Goal: Check status: Verify the current state of an ongoing process or item

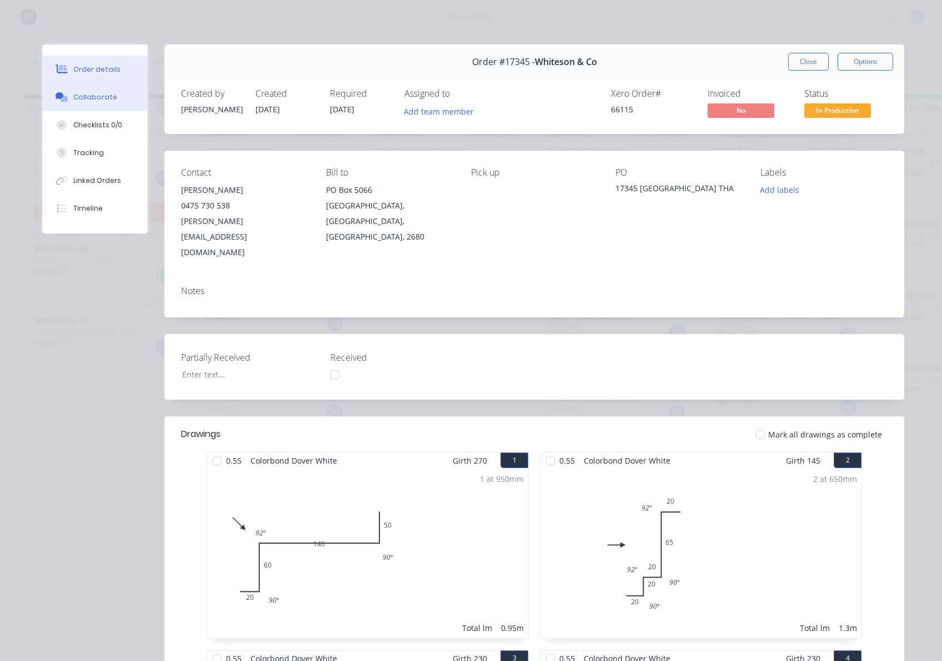
scroll to position [148, 0]
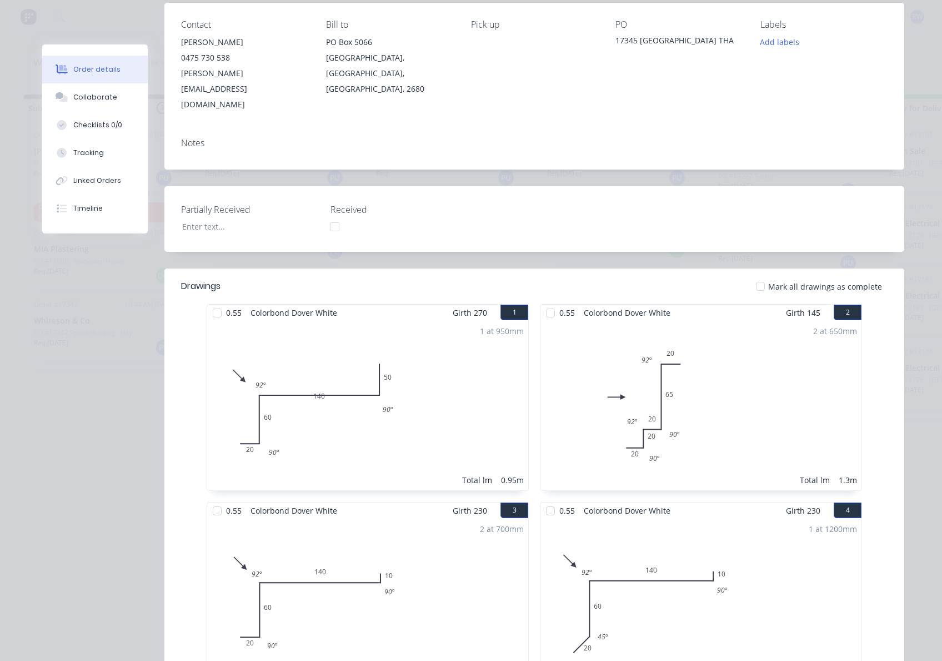
click at [756, 275] on div at bounding box center [760, 286] width 22 height 22
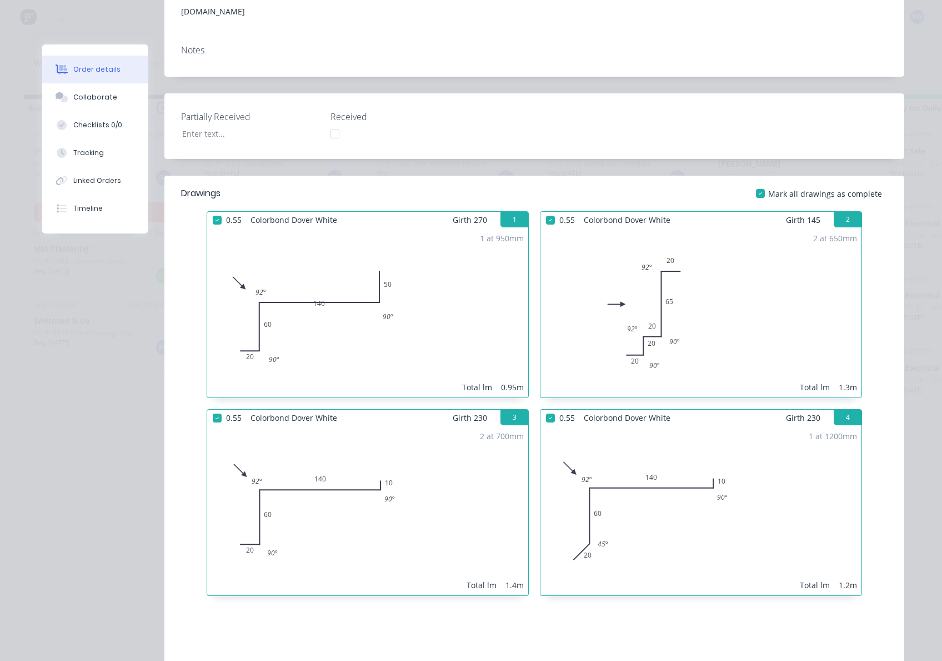
scroll to position [19, 0]
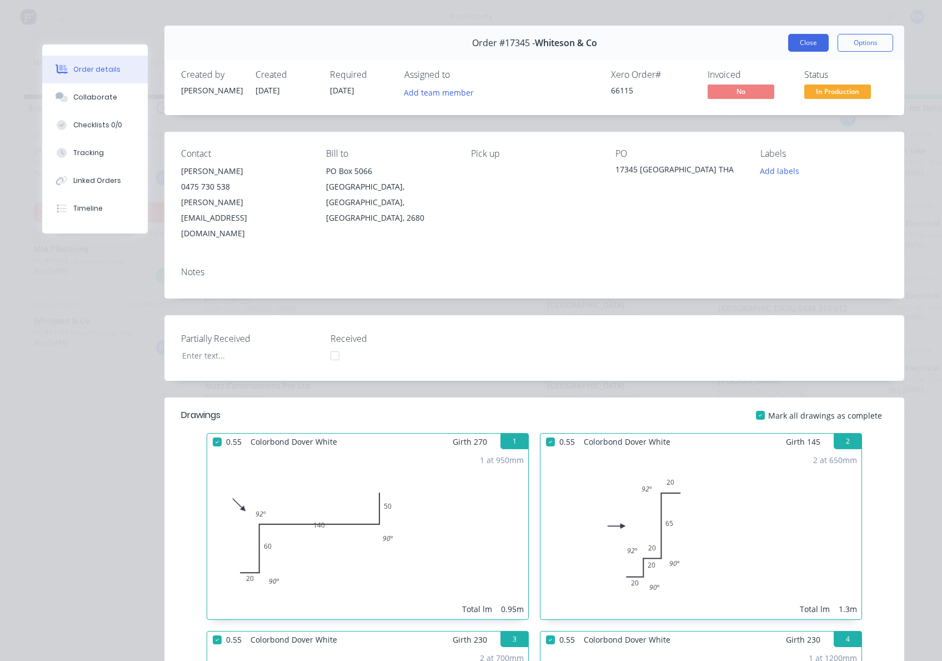
click at [809, 38] on button "Close" at bounding box center [808, 43] width 41 height 18
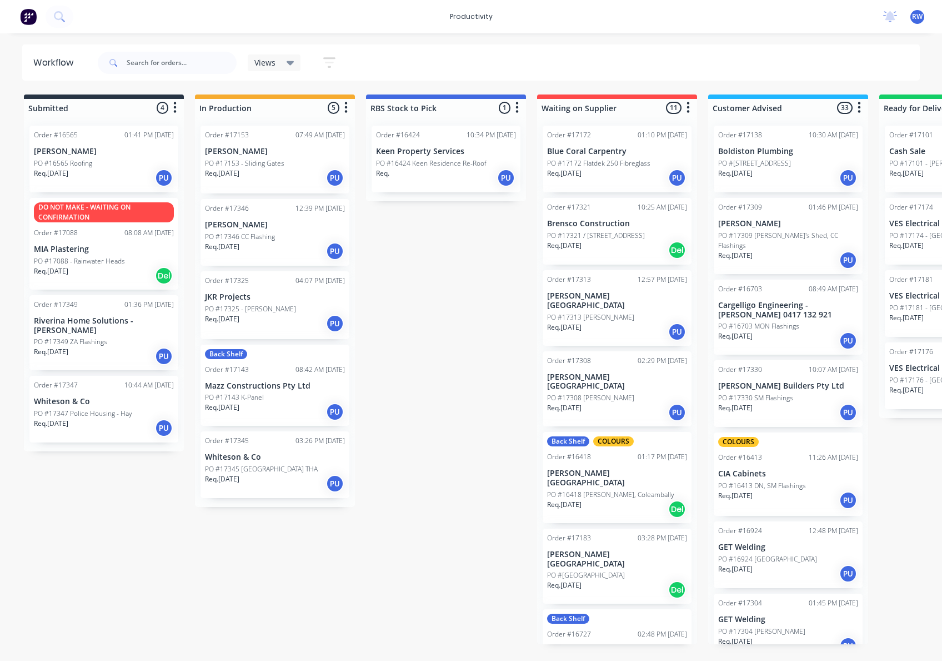
click at [278, 474] on div "Req. 12/08/25 PU" at bounding box center [275, 483] width 140 height 19
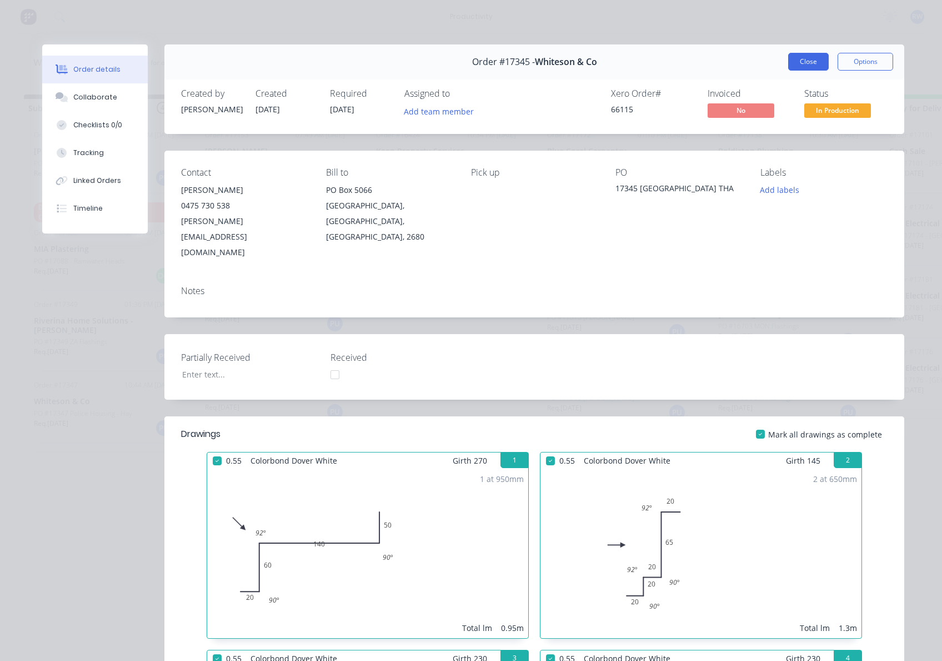
click at [794, 61] on button "Close" at bounding box center [808, 62] width 41 height 18
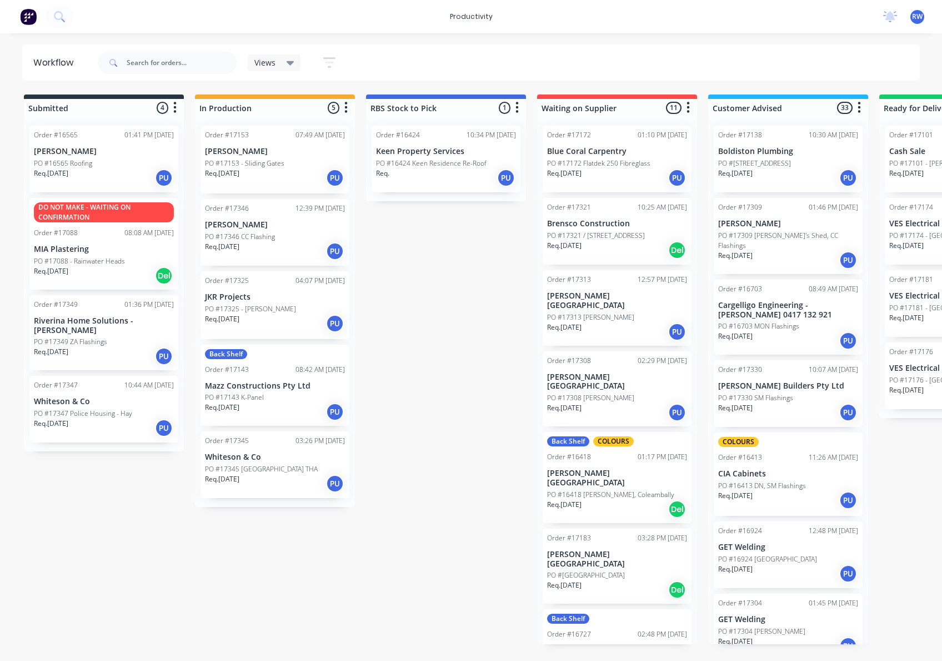
click at [285, 298] on p "JKR Projects" at bounding box center [275, 296] width 140 height 9
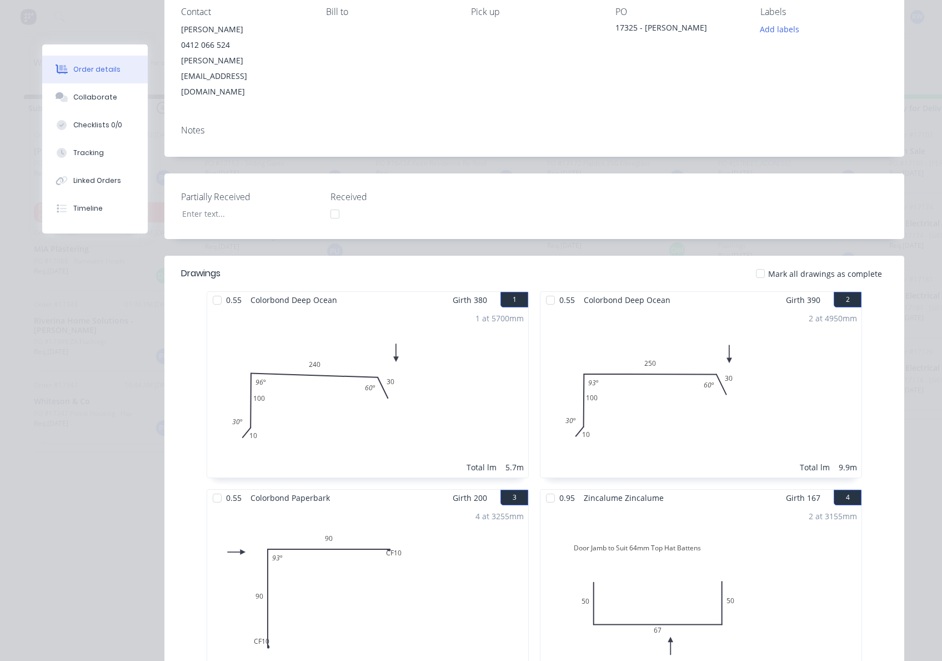
scroll to position [148, 0]
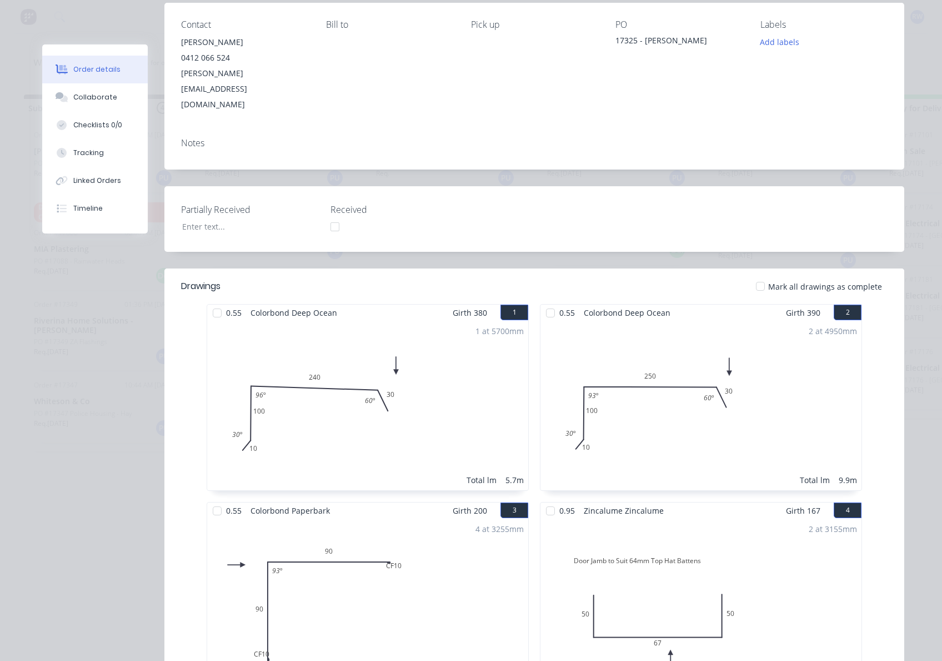
click at [214, 302] on div at bounding box center [217, 313] width 22 height 22
click at [543, 302] on div at bounding box center [550, 313] width 22 height 22
click at [543, 499] on div at bounding box center [550, 510] width 22 height 22
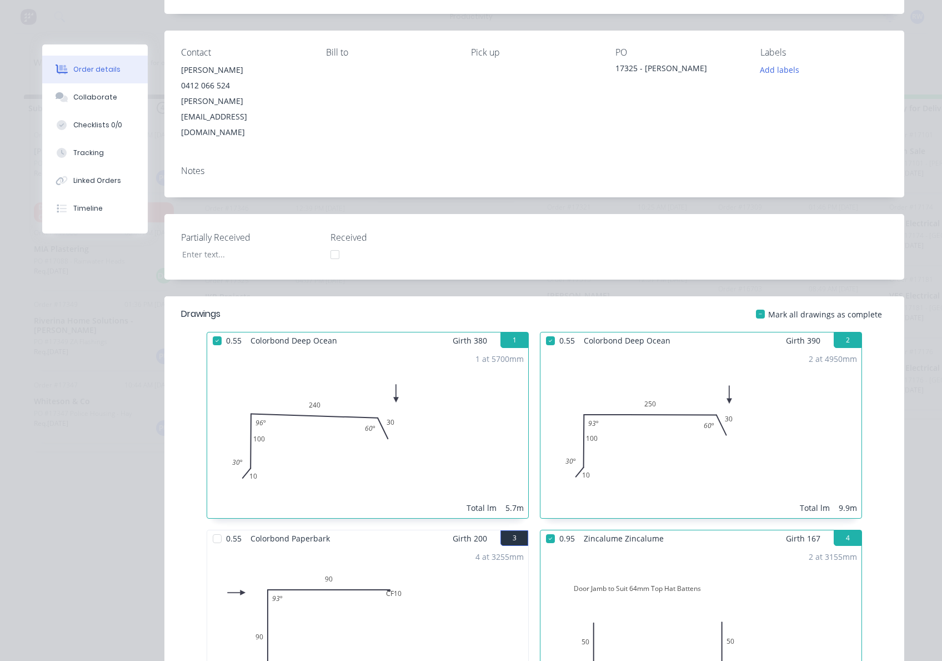
scroll to position [0, 0]
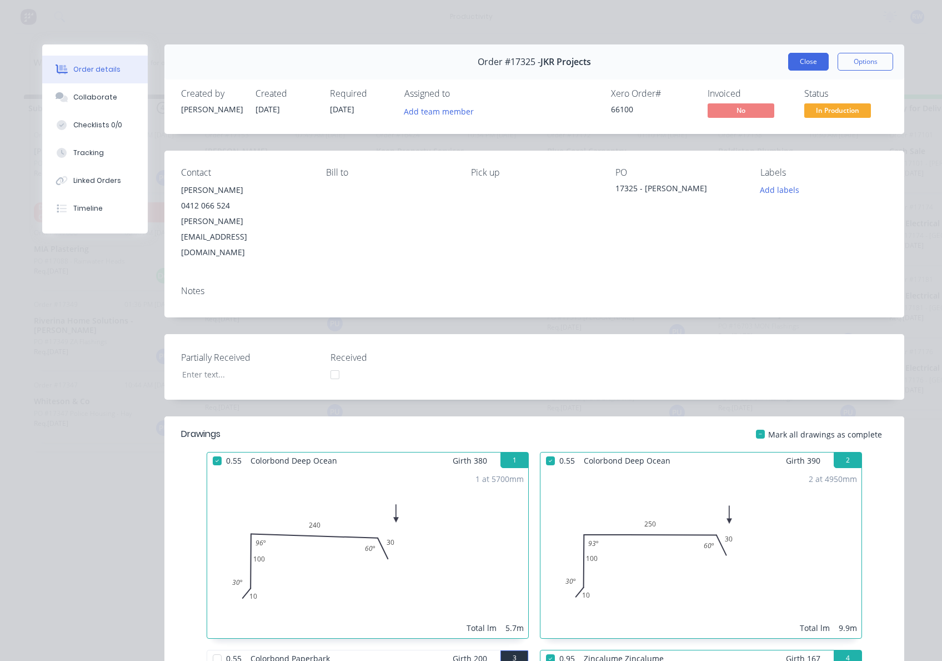
click at [819, 63] on button "Close" at bounding box center [808, 62] width 41 height 18
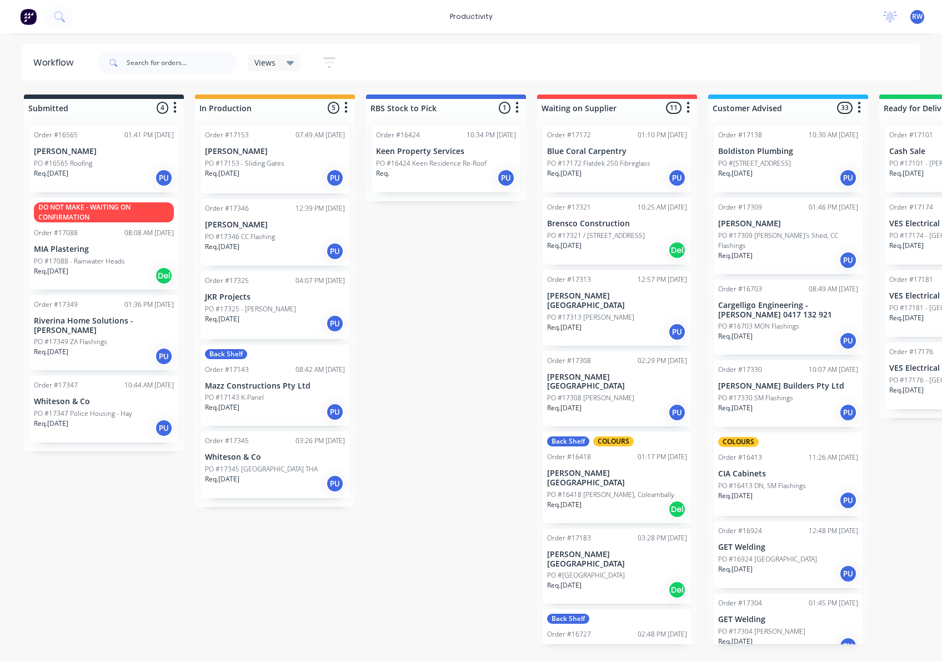
click at [238, 256] on div "Req. 13/08/25 PU" at bounding box center [275, 251] width 140 height 19
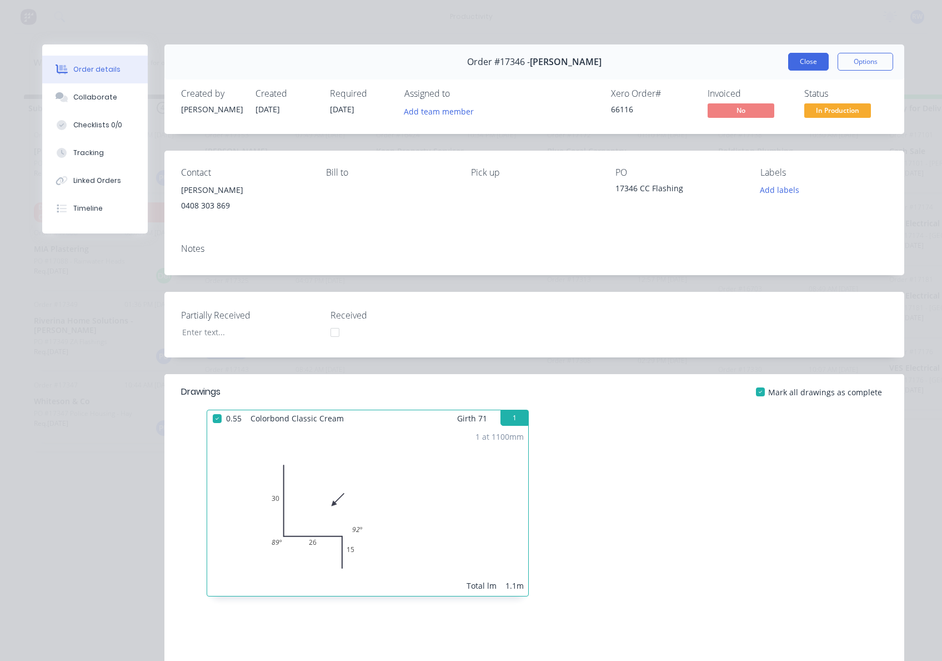
click at [803, 64] on button "Close" at bounding box center [808, 62] width 41 height 18
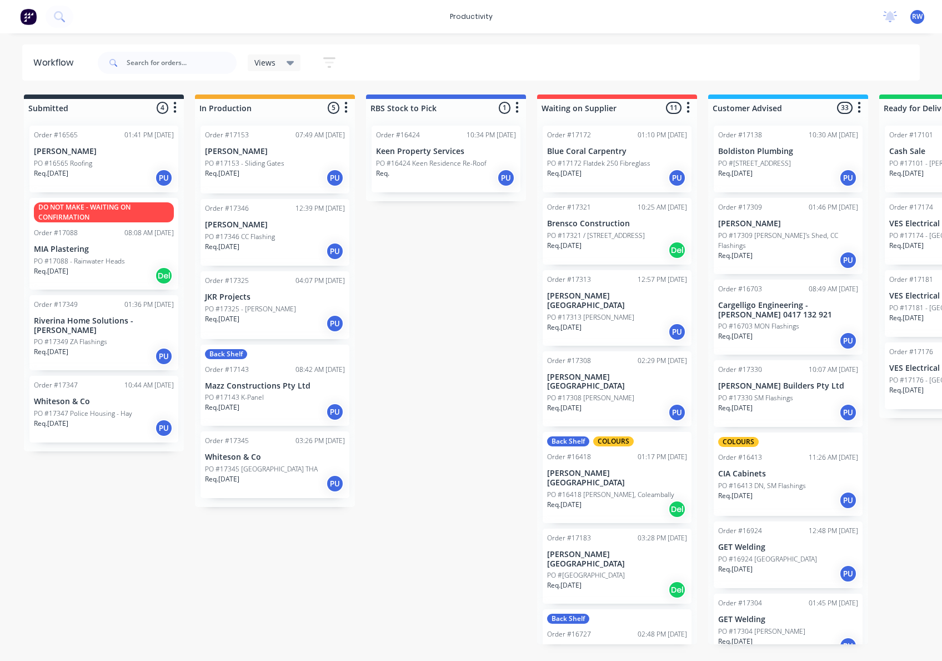
click at [125, 343] on div "PO #17349 ZA Flashings" at bounding box center [104, 342] width 140 height 10
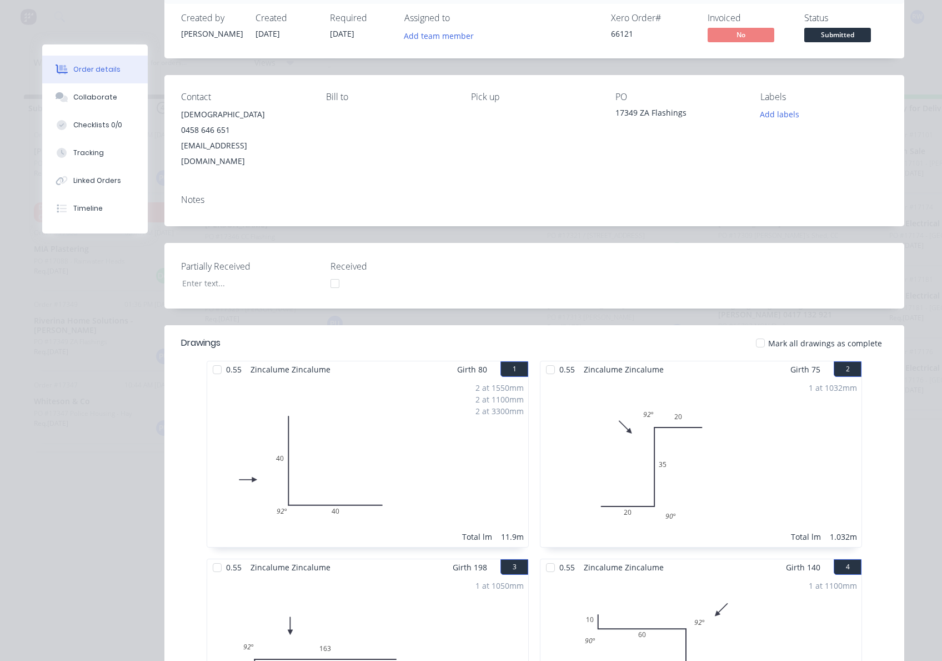
scroll to position [74, 0]
click at [756, 333] on div at bounding box center [760, 344] width 22 height 22
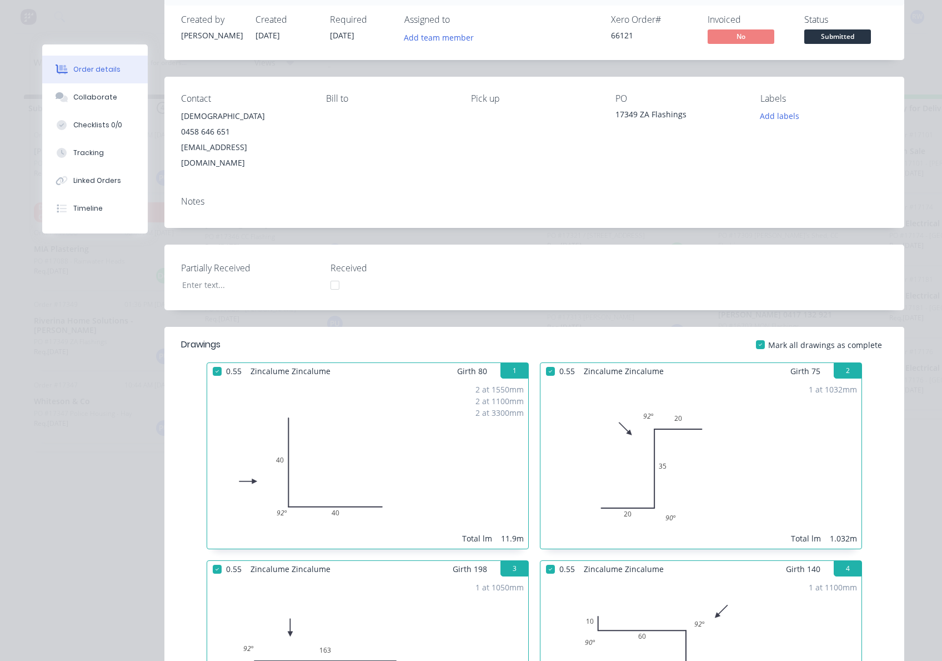
scroll to position [0, 0]
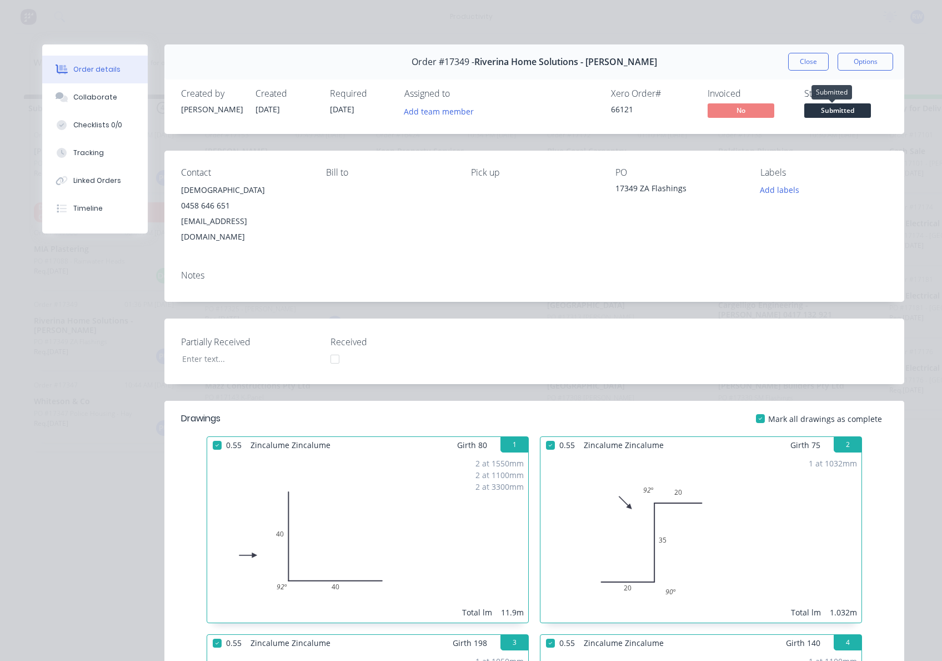
click at [820, 109] on span "Submitted" at bounding box center [837, 110] width 67 height 14
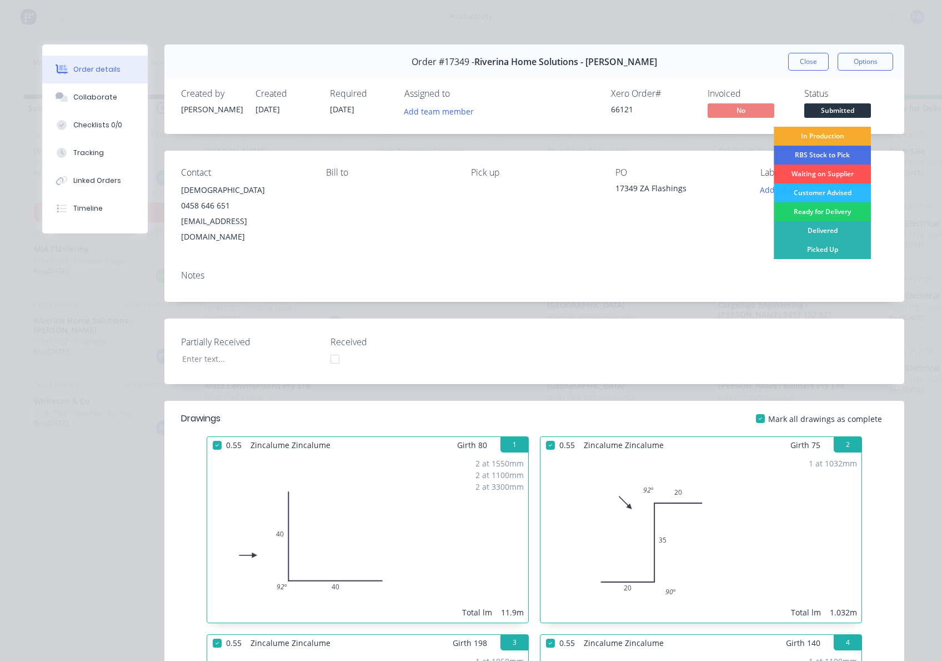
click at [823, 136] on div "In Production" at bounding box center [822, 136] width 97 height 19
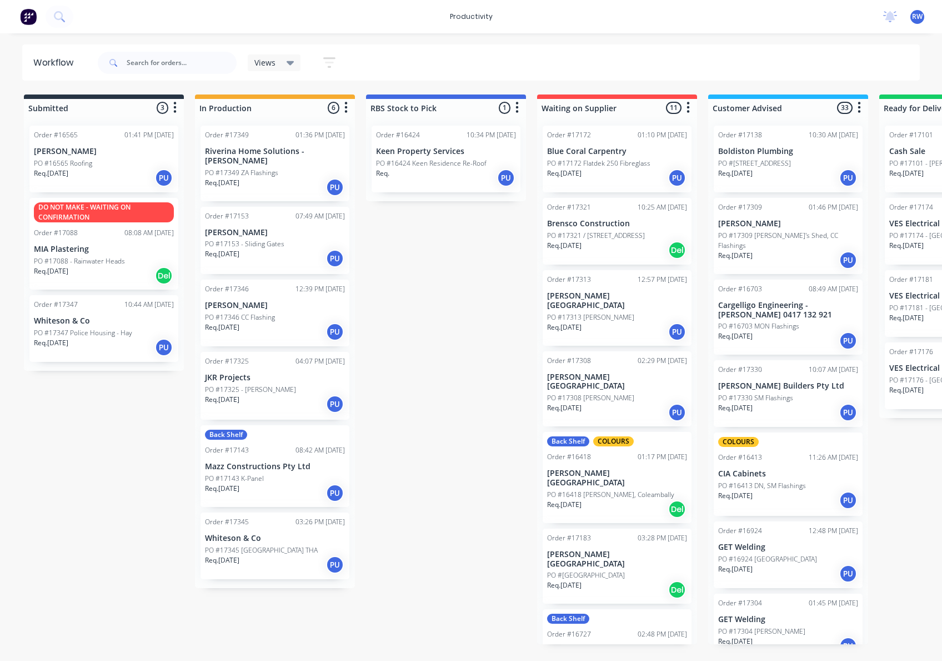
click at [114, 346] on div "Req. 13/08/25 PU" at bounding box center [104, 347] width 140 height 19
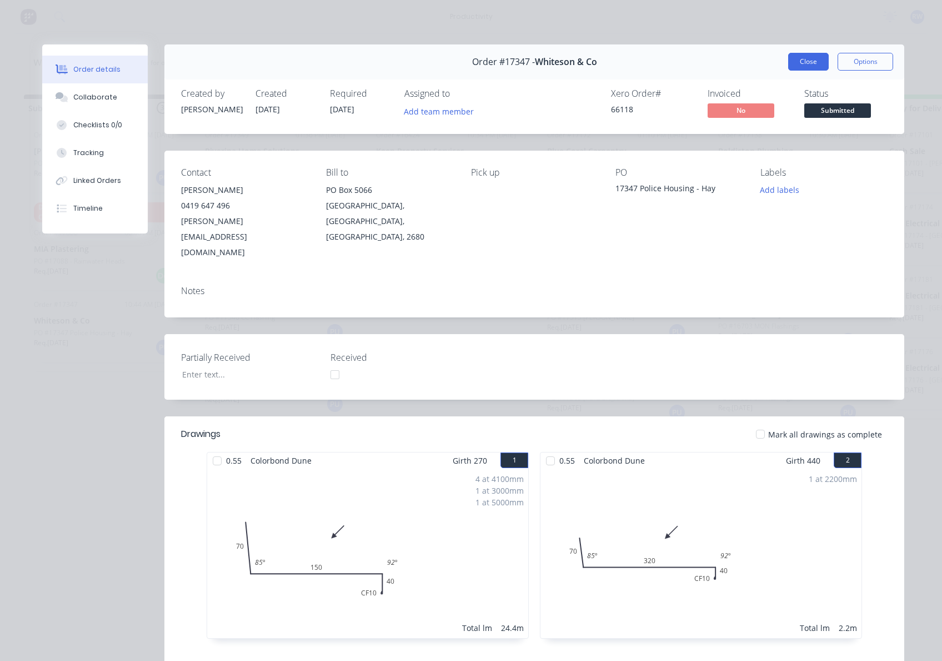
click at [796, 62] on button "Close" at bounding box center [808, 62] width 41 height 18
